Goal: Information Seeking & Learning: Learn about a topic

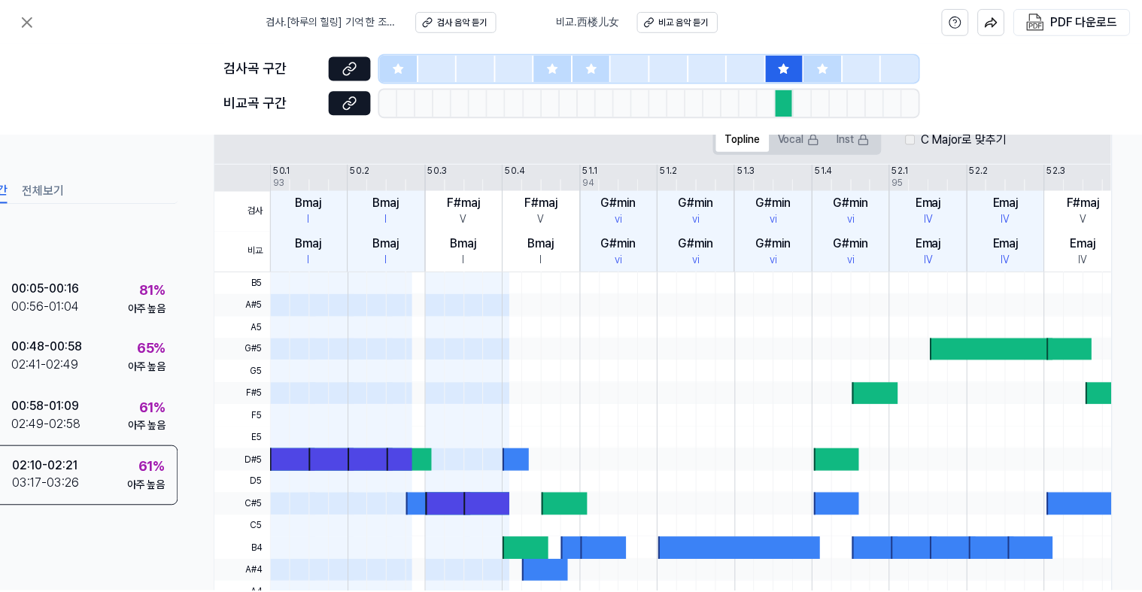
scroll to position [446, 74]
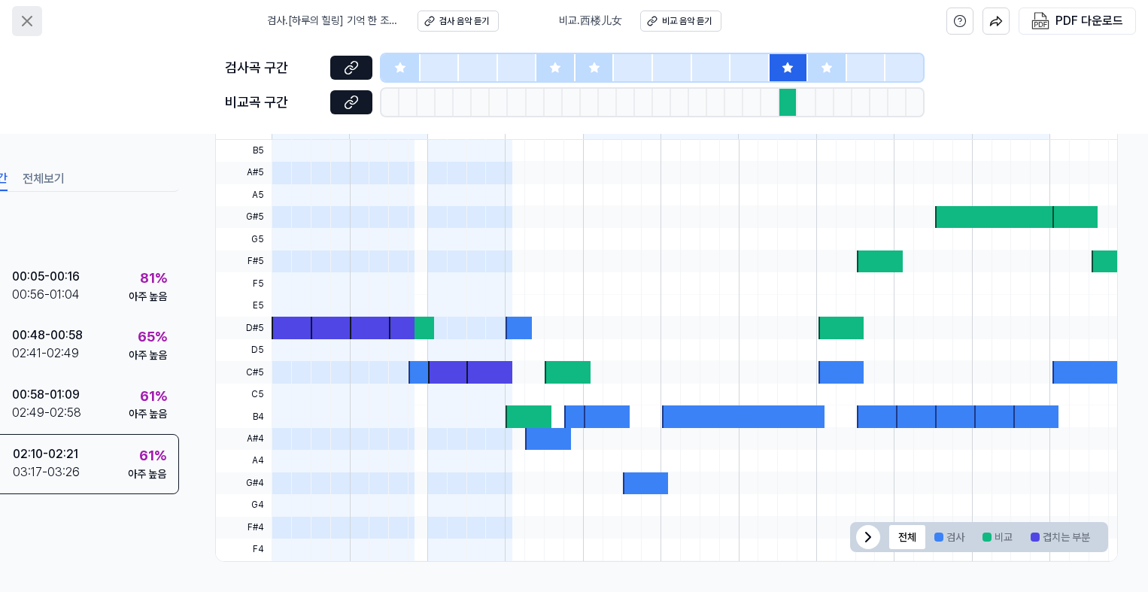
click at [32, 20] on icon at bounding box center [27, 21] width 18 height 18
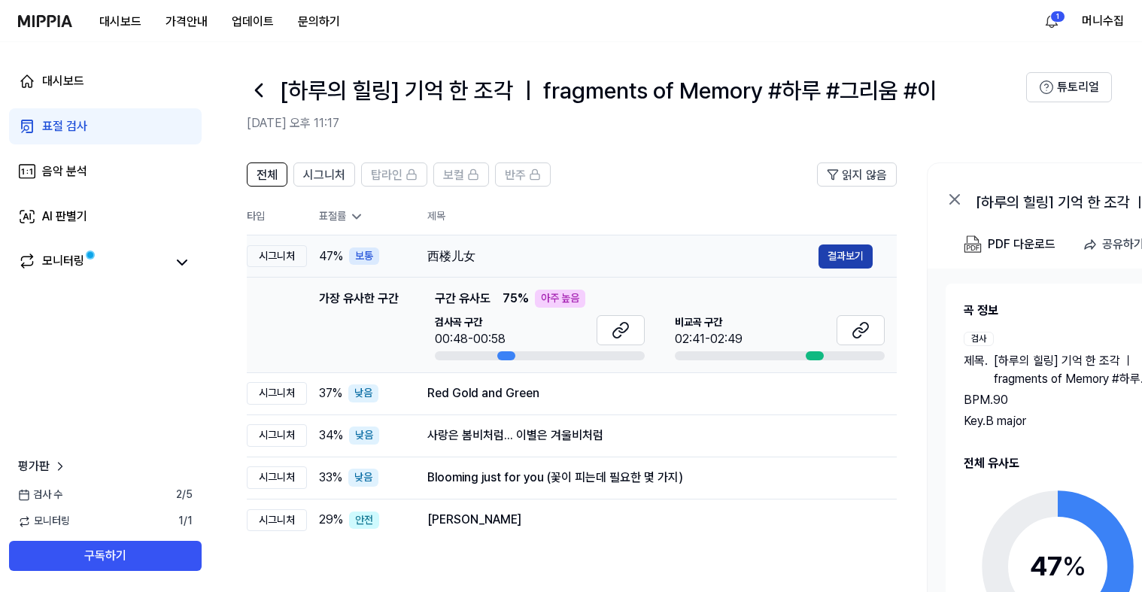
click at [849, 254] on button "결과보기" at bounding box center [845, 256] width 54 height 24
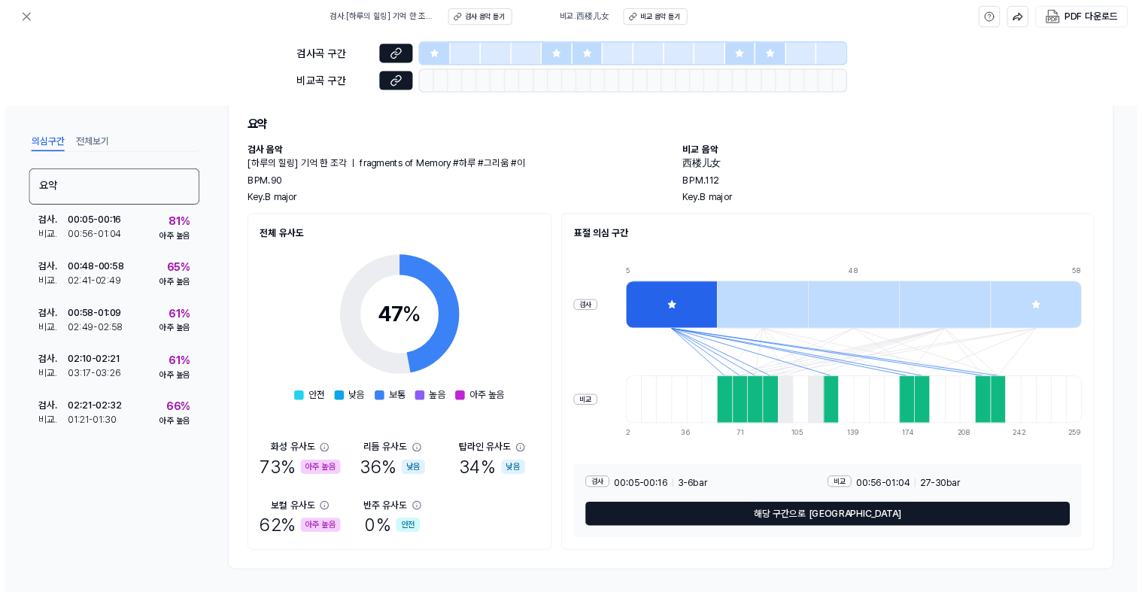
scroll to position [45, 0]
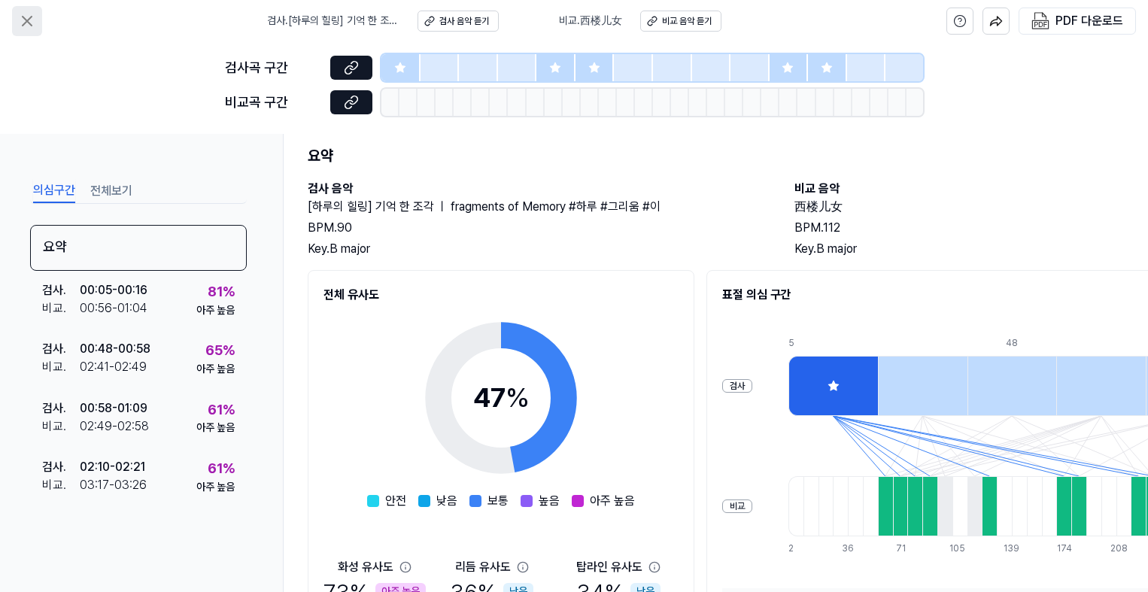
click at [26, 20] on icon at bounding box center [27, 21] width 9 height 9
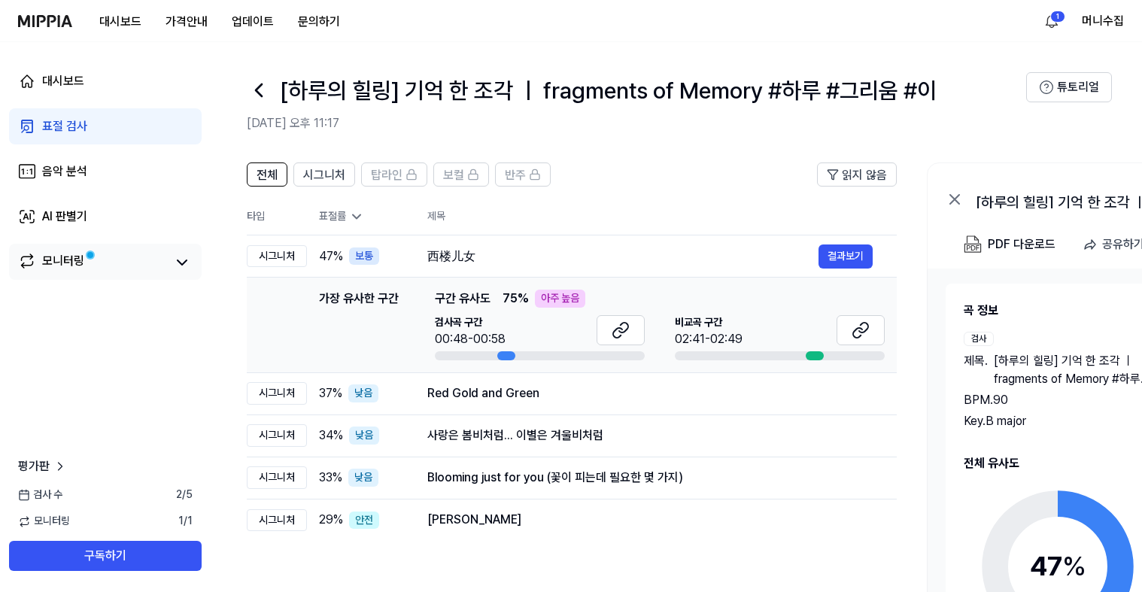
click at [88, 260] on span at bounding box center [90, 255] width 18 height 18
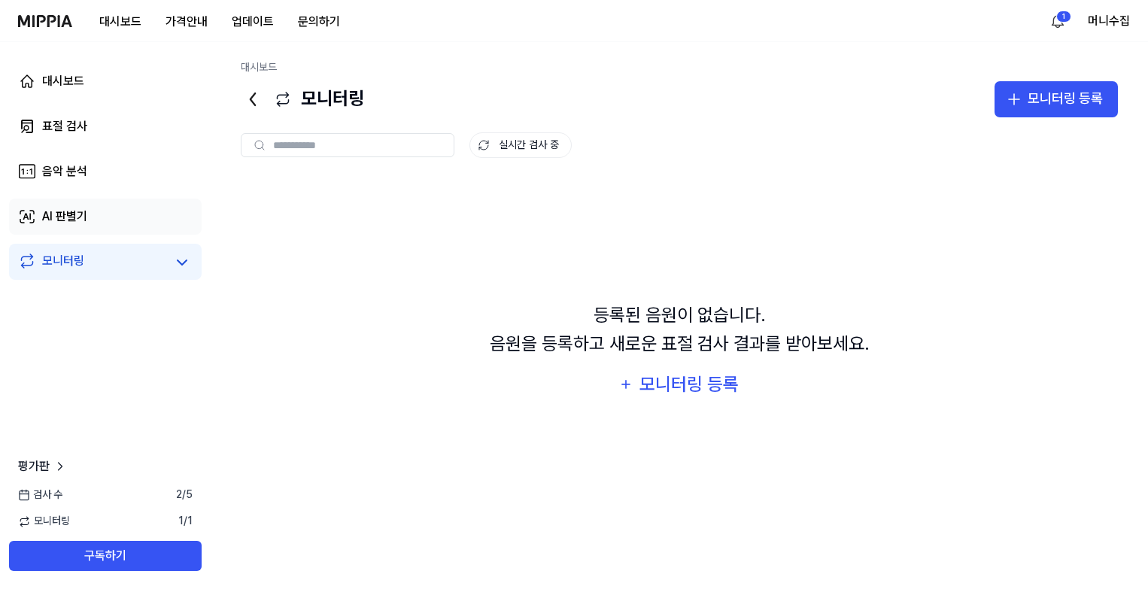
click at [114, 224] on link "AI 판별기" at bounding box center [105, 217] width 193 height 36
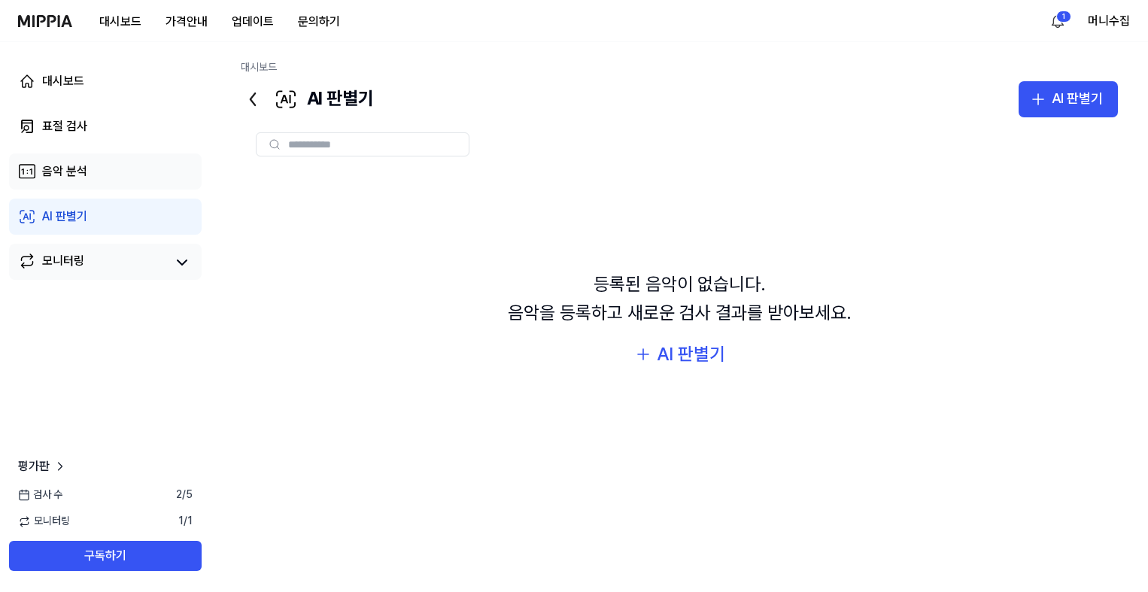
click at [130, 178] on link "음악 분석" at bounding box center [105, 171] width 193 height 36
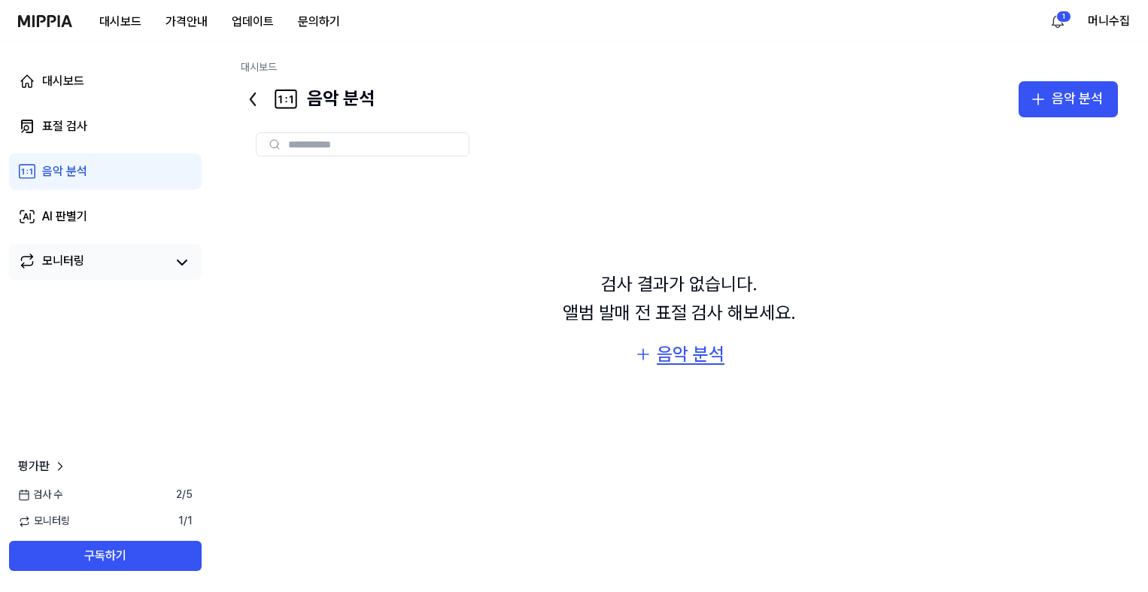
click at [696, 355] on div "음악 분석" at bounding box center [691, 354] width 68 height 29
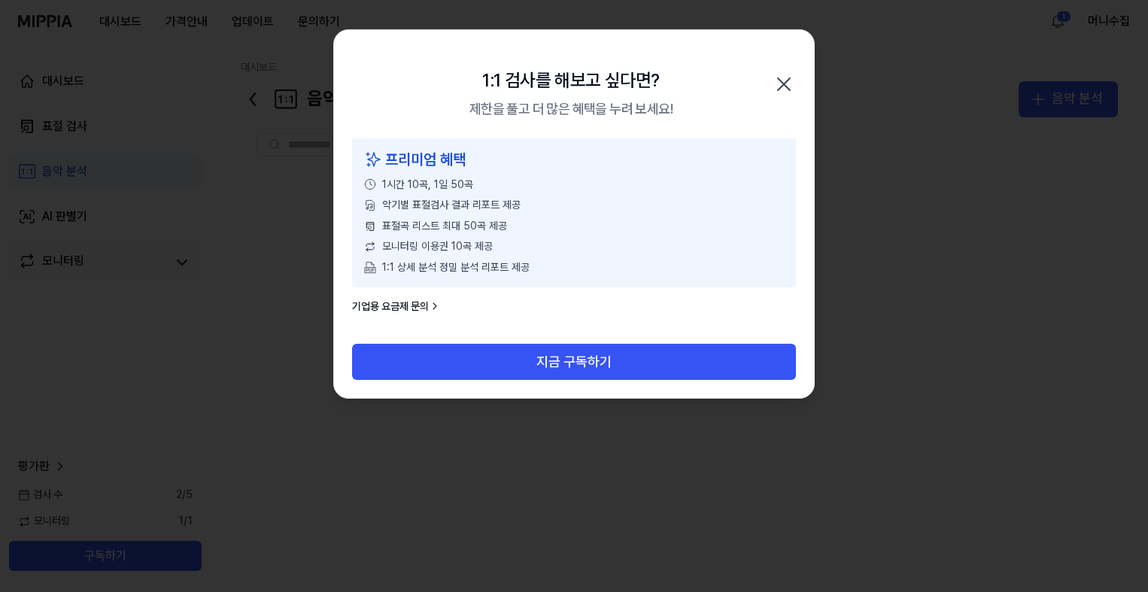
drag, startPoint x: 432, startPoint y: 310, endPoint x: 717, endPoint y: 253, distance: 291.4
click at [717, 253] on div "프리미엄 혜택 1시간 10곡, 1일 50곡 악기별 표절검사 결과 리포트 제공 표절곡 리스트 최대 50곡 제공 모니터링 이용권 10곡 제공 1:…" at bounding box center [574, 241] width 480 height 206
click at [781, 76] on icon "button" at bounding box center [784, 84] width 24 height 24
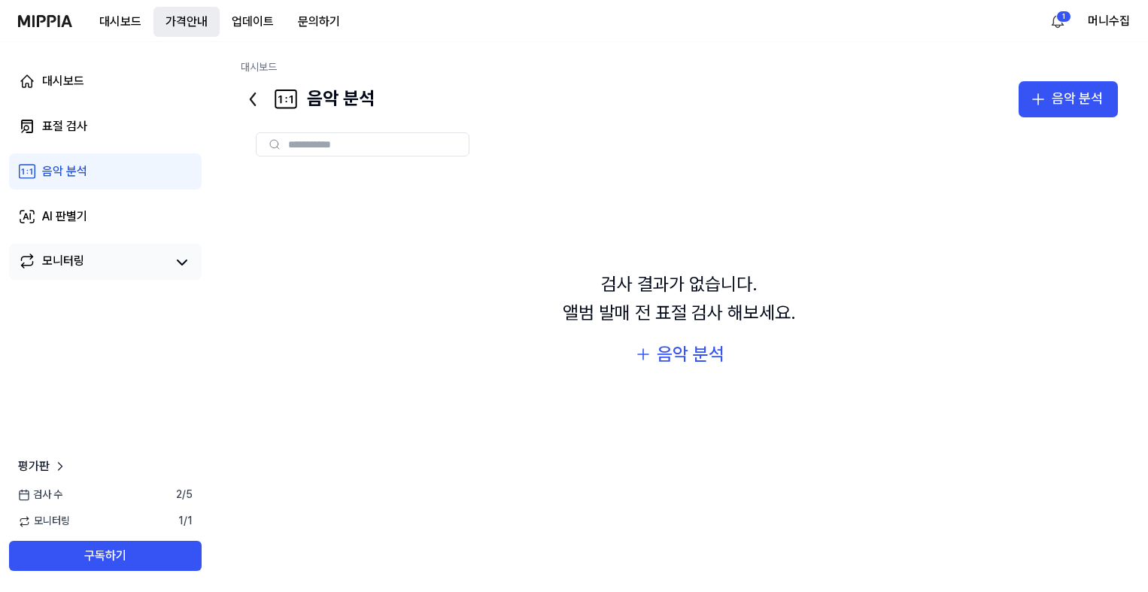
click at [177, 15] on button "가격안내" at bounding box center [186, 22] width 66 height 30
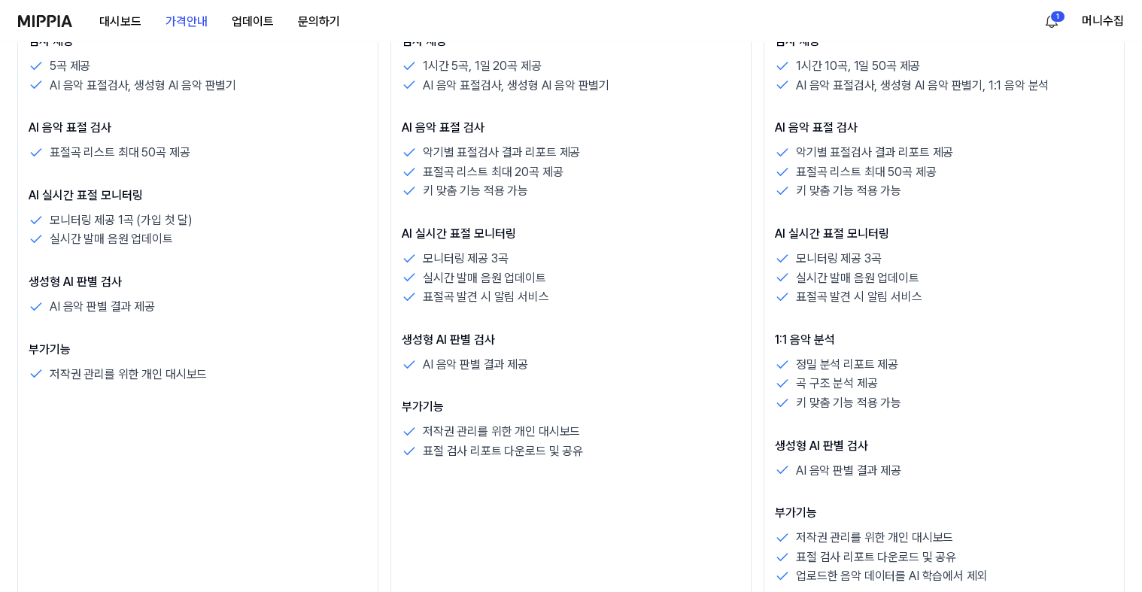
scroll to position [376, 0]
